Goal: Task Accomplishment & Management: Manage account settings

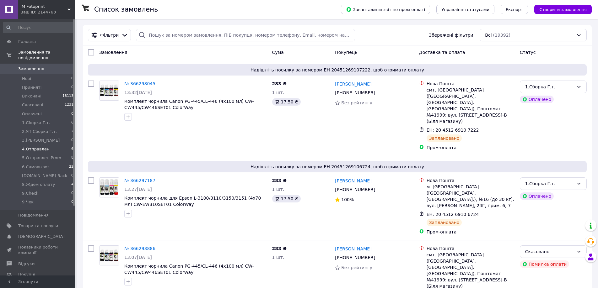
click at [37, 146] on span "4.Отправлен" at bounding box center [35, 149] width 27 height 6
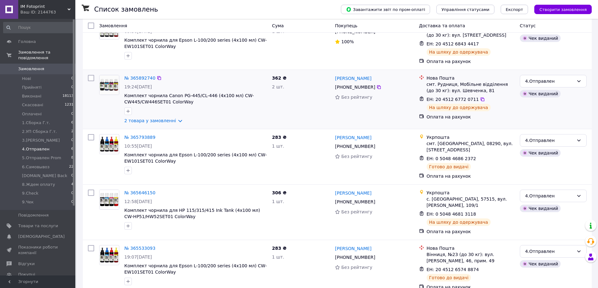
scroll to position [123, 0]
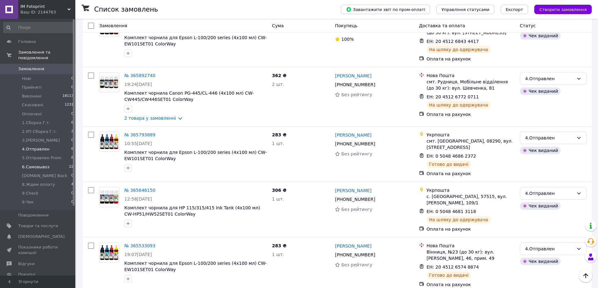
click at [46, 164] on span "6.Самовывоз" at bounding box center [36, 167] width 28 height 6
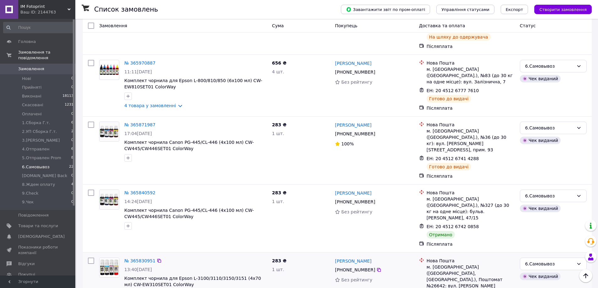
scroll to position [500, 0]
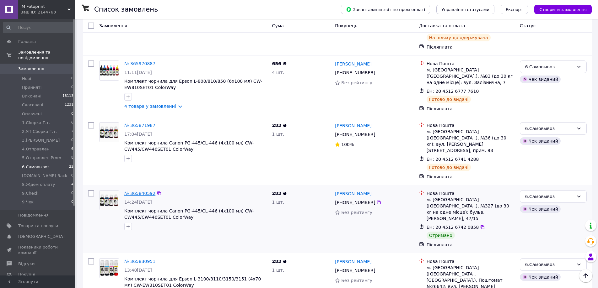
click at [134, 191] on link "№ 365840592" at bounding box center [139, 193] width 31 height 5
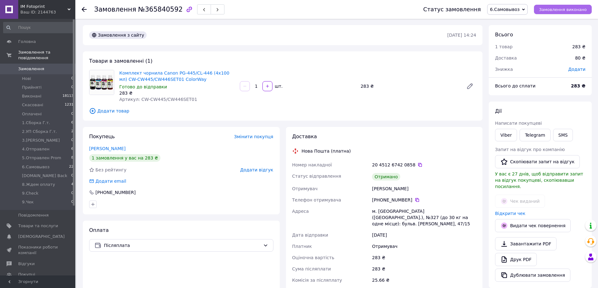
click at [568, 9] on span "Замовлення виконано" at bounding box center [563, 9] width 48 height 5
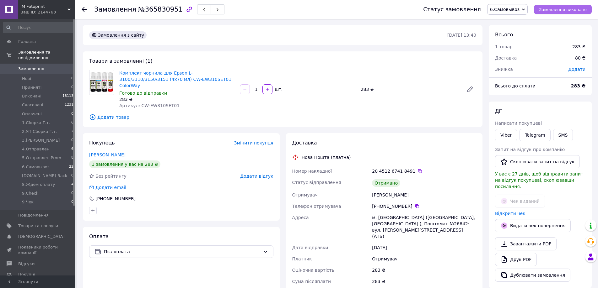
click at [562, 6] on button "Замовлення виконано" at bounding box center [563, 9] width 58 height 9
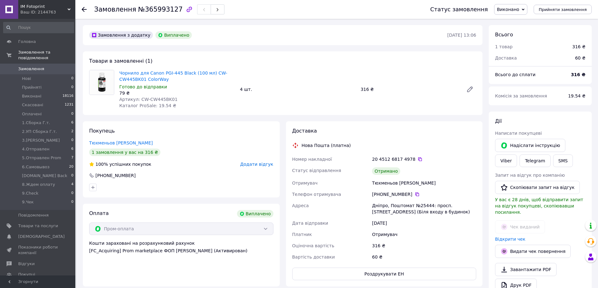
scroll to position [20, 0]
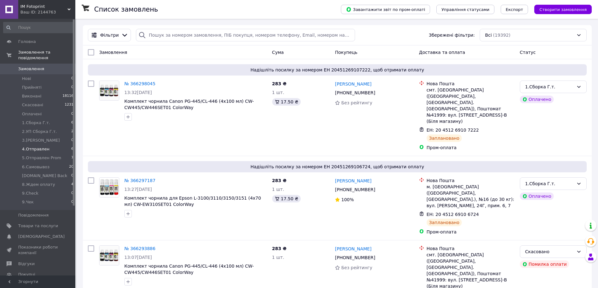
click at [36, 146] on span "4.Отправлен" at bounding box center [35, 149] width 27 height 6
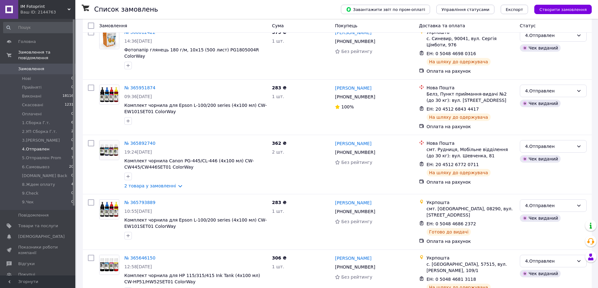
scroll to position [123, 0]
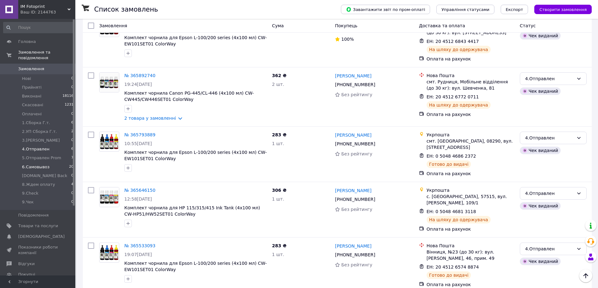
click at [43, 164] on li "6.Самовывоз 20" at bounding box center [38, 167] width 77 height 9
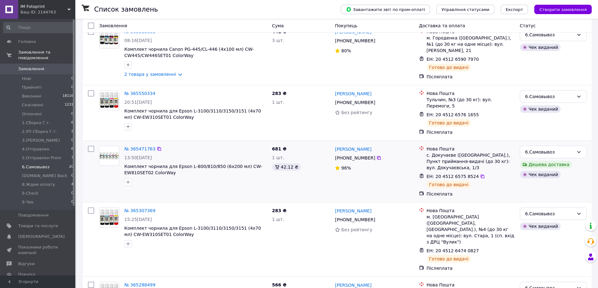
scroll to position [928, 0]
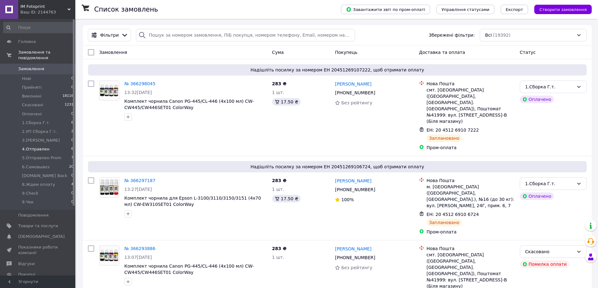
click at [37, 146] on span "4.Отправлен" at bounding box center [35, 149] width 27 height 6
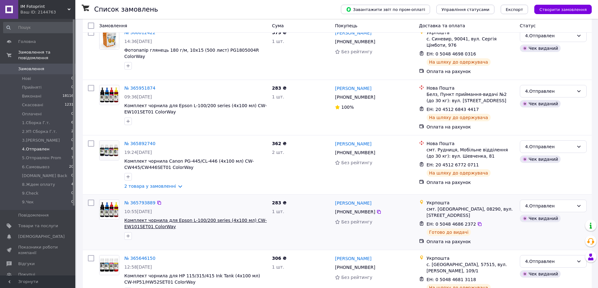
scroll to position [123, 0]
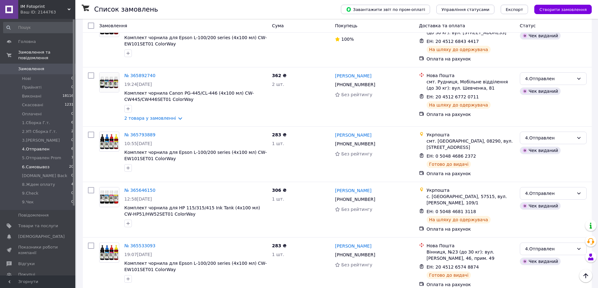
click at [45, 164] on span "6.Самовывоз" at bounding box center [36, 167] width 28 height 6
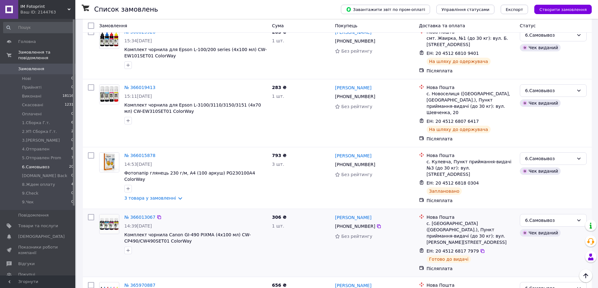
scroll to position [238, 0]
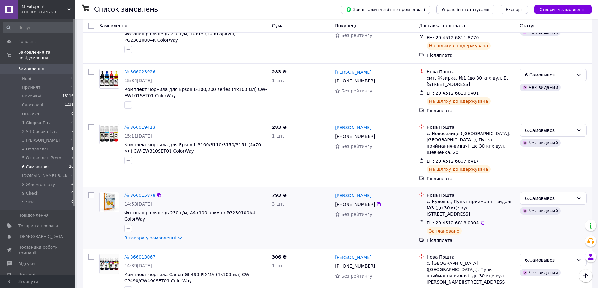
click at [140, 193] on link "№ 366015878" at bounding box center [139, 195] width 31 height 5
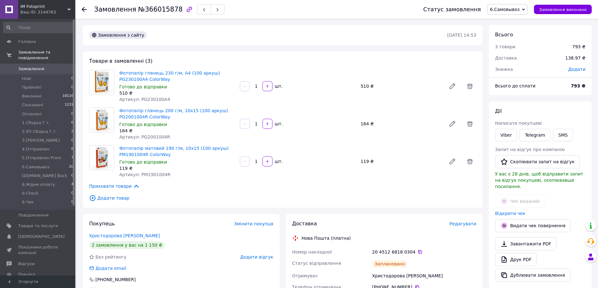
click at [524, 8] on icon at bounding box center [523, 9] width 3 height 3
click at [513, 55] on li "4.Отправлен" at bounding box center [512, 56] width 51 height 9
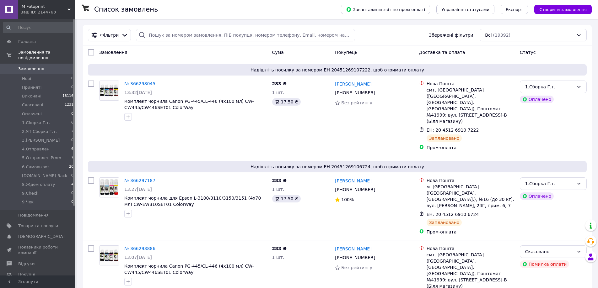
click at [143, 33] on div at bounding box center [142, 35] width 13 height 13
click at [154, 34] on input "search" at bounding box center [245, 35] width 219 height 13
paste input "364129267"
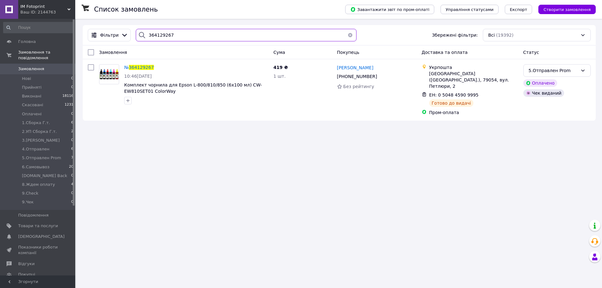
type input "364129267"
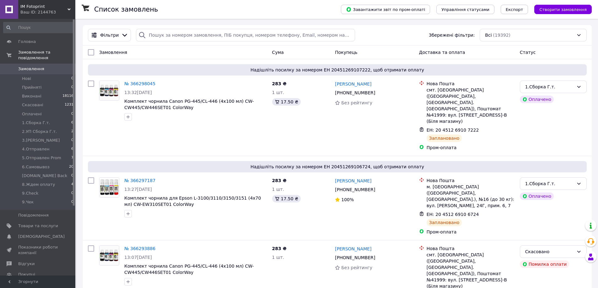
click at [66, 8] on span "ІМ Fotoprint" at bounding box center [43, 7] width 47 height 6
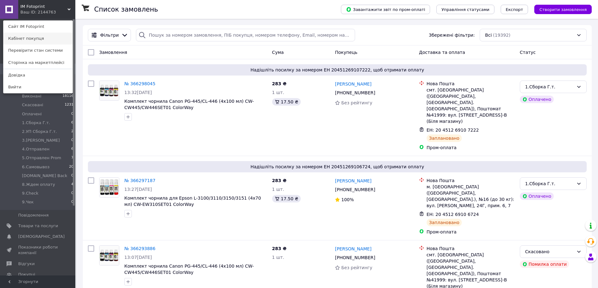
click at [28, 41] on link "Кабінет покупця" at bounding box center [37, 39] width 69 height 12
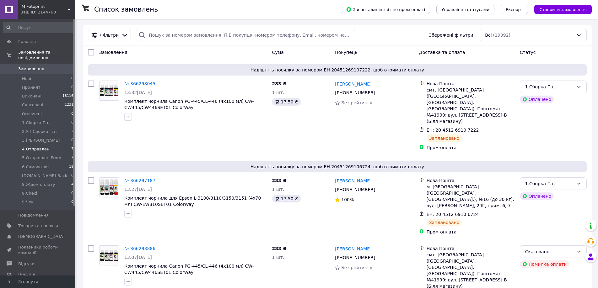
click at [40, 146] on span "4.Отправлен" at bounding box center [35, 149] width 27 height 6
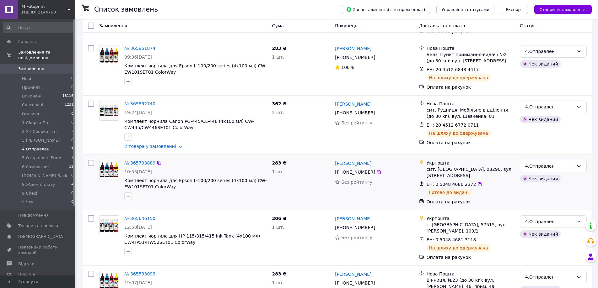
scroll to position [179, 0]
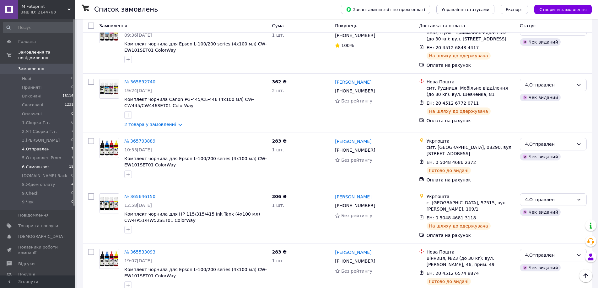
click at [41, 164] on span "6.Самовывоз" at bounding box center [36, 167] width 28 height 6
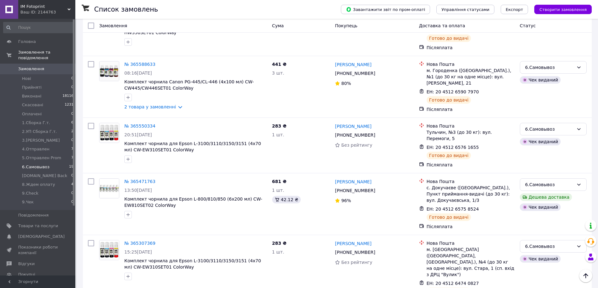
scroll to position [873, 0]
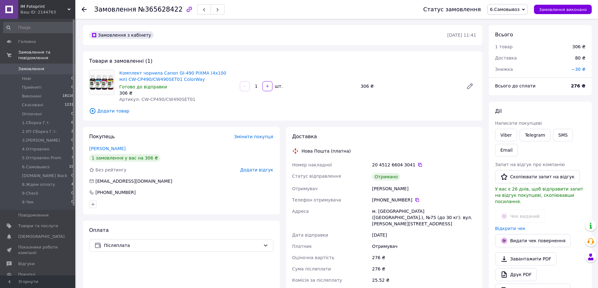
scroll to position [84, 0]
click at [569, 14] on button "Замовлення виконано" at bounding box center [563, 9] width 58 height 9
